Goal: Find specific fact

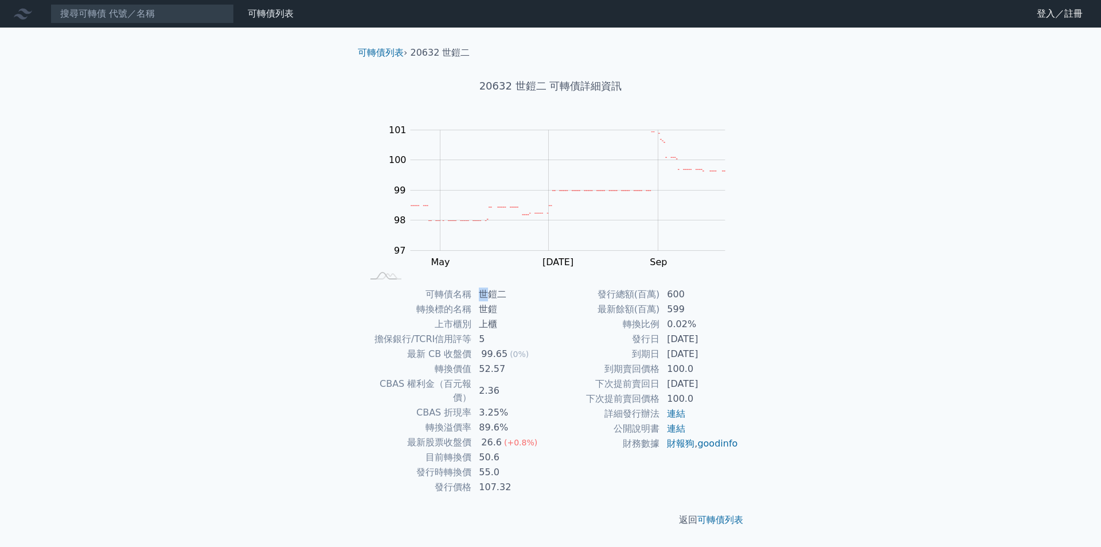
drag, startPoint x: 481, startPoint y: 292, endPoint x: 490, endPoint y: 293, distance: 9.2
click at [490, 293] on td "世鎧二" at bounding box center [511, 294] width 79 height 15
drag, startPoint x: 503, startPoint y: 313, endPoint x: 482, endPoint y: 310, distance: 21.3
click at [482, 310] on td "世鎧" at bounding box center [511, 309] width 79 height 15
copy td "世鎧"
